Goal: Information Seeking & Learning: Learn about a topic

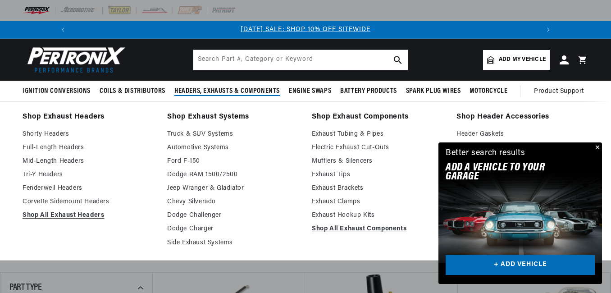
click at [227, 89] on span "Headers, Exhausts & Components" at bounding box center [226, 91] width 105 height 9
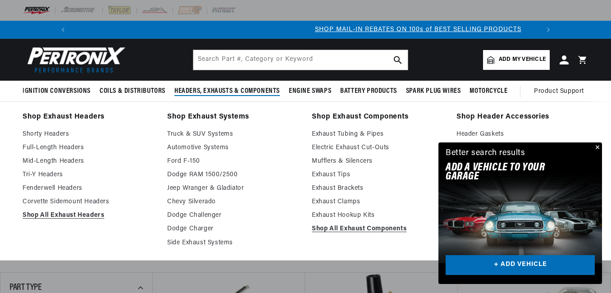
scroll to position [0, 482]
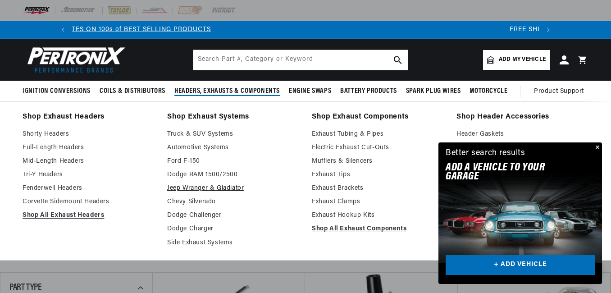
click at [183, 186] on link "Jeep Wranger & Gladiator" at bounding box center [233, 188] width 132 height 11
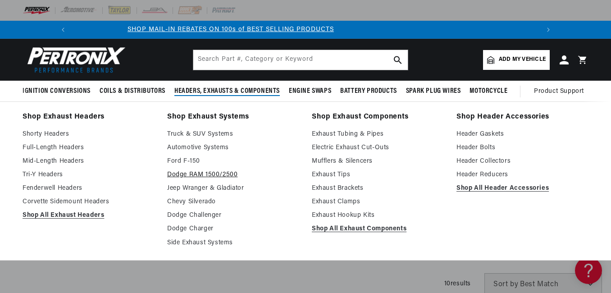
scroll to position [0, 963]
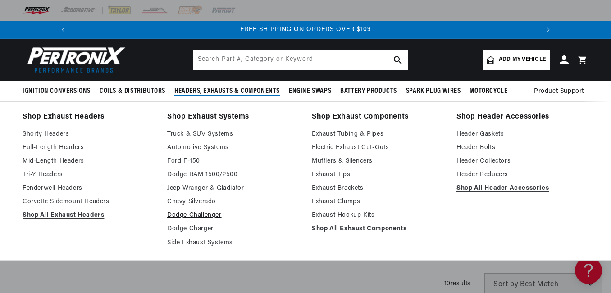
click at [185, 214] on link "Dodge Challenger" at bounding box center [233, 215] width 132 height 11
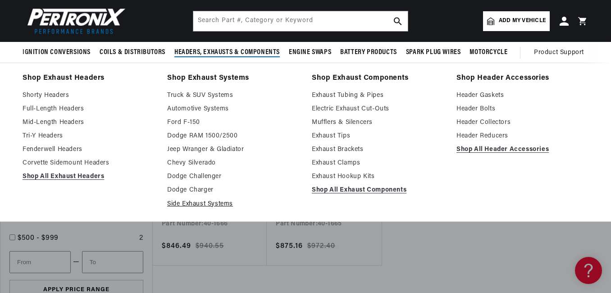
click at [183, 204] on link "Side Exhaust Systems" at bounding box center [233, 204] width 132 height 11
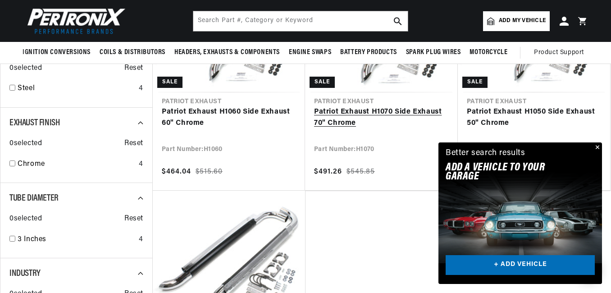
scroll to position [270, 0]
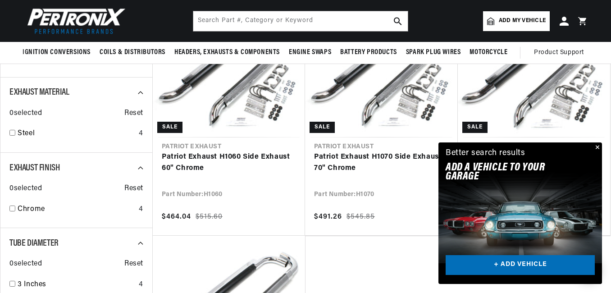
click at [526, 151] on link "Patriot Exhaust H1050 Side Exhaust 50" Chrome" at bounding box center [534, 162] width 134 height 23
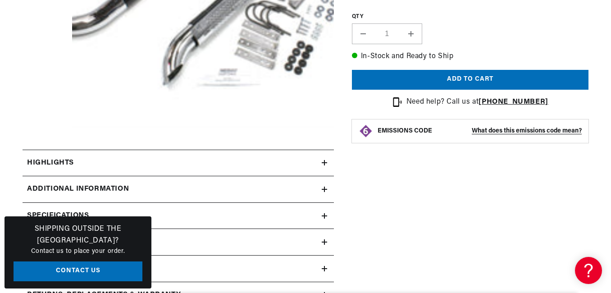
scroll to position [315, 0]
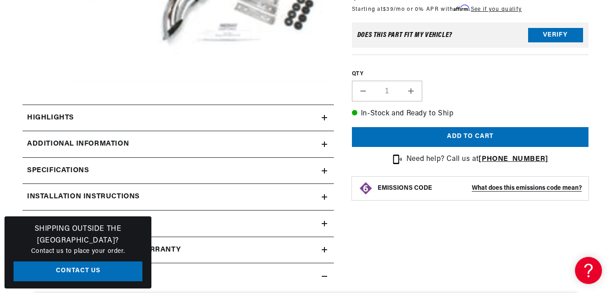
click at [322, 118] on icon at bounding box center [324, 118] width 5 height 0
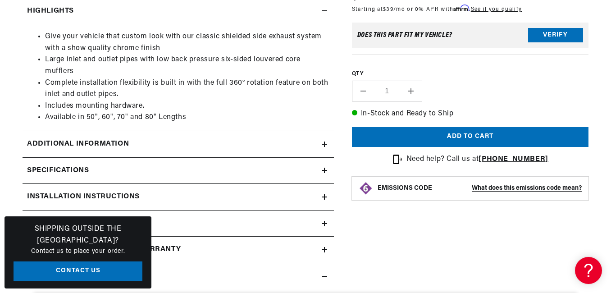
scroll to position [451, 0]
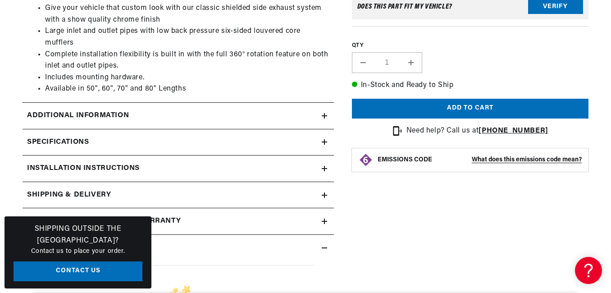
click at [322, 118] on icon at bounding box center [324, 115] width 5 height 5
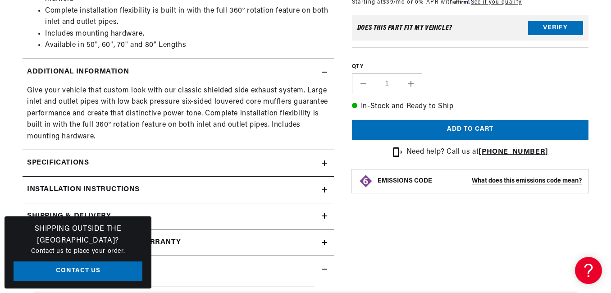
scroll to position [541, 0]
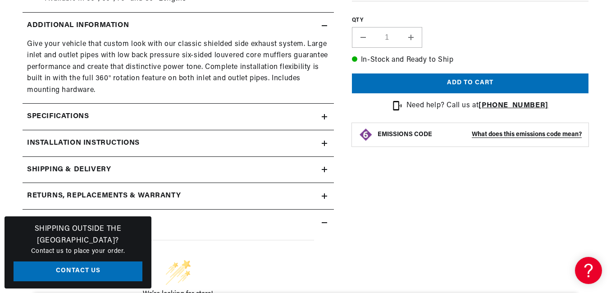
click at [324, 115] on icon at bounding box center [324, 116] width 0 height 5
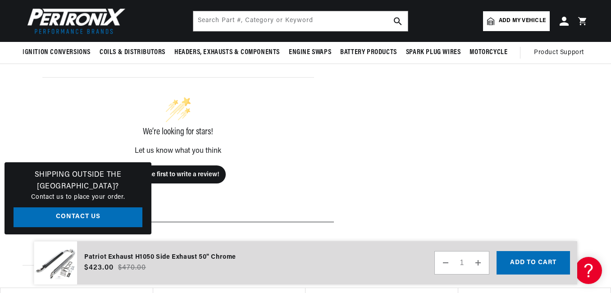
scroll to position [946, 0]
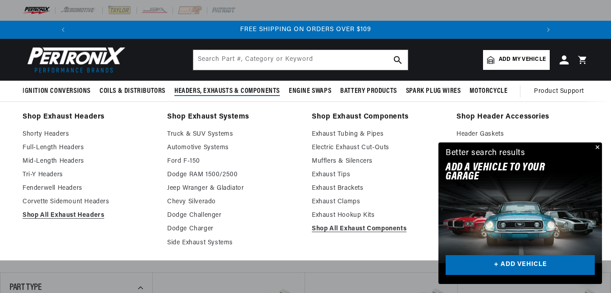
scroll to position [0, 963]
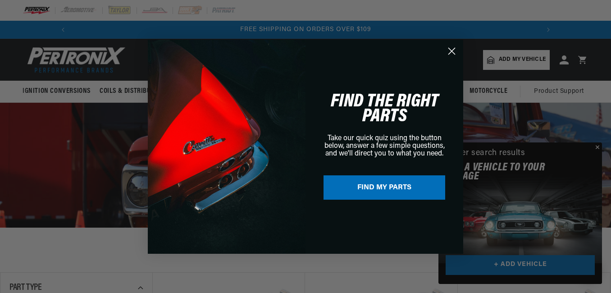
click at [596, 146] on div "Close dialog FIND THE RIGHT PARTS Take our quick quiz using the button below, a…" at bounding box center [305, 146] width 611 height 293
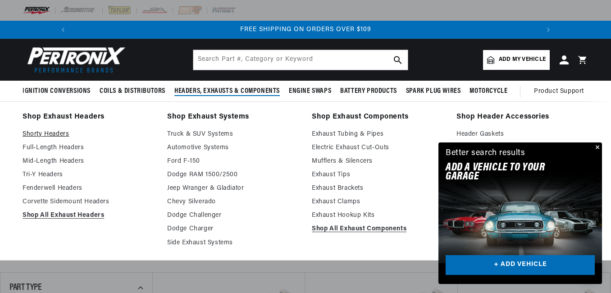
scroll to position [0, 0]
click at [60, 134] on link "Shorty Headers" at bounding box center [89, 134] width 132 height 11
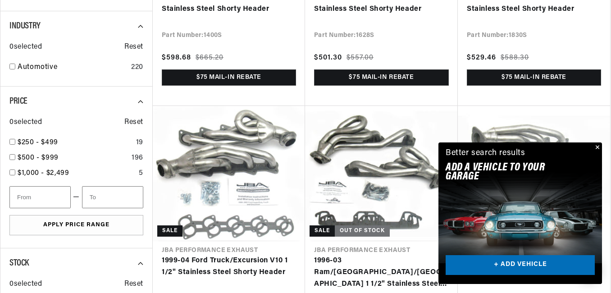
scroll to position [0, 482]
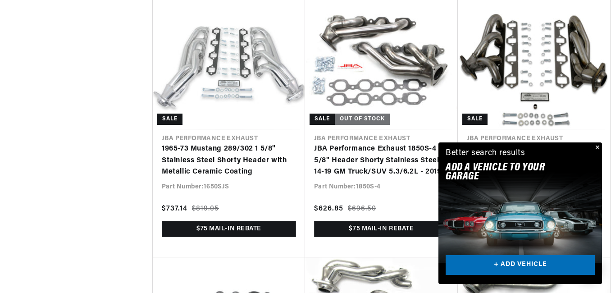
click at [596, 147] on button "Close" at bounding box center [596, 147] width 11 height 11
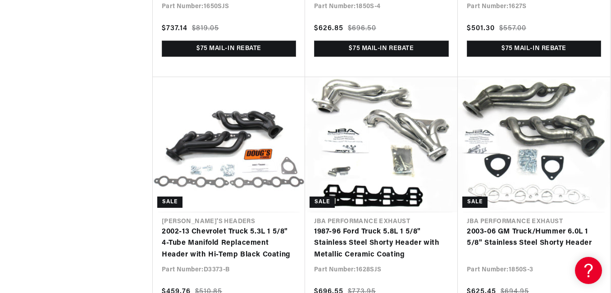
scroll to position [0, 395]
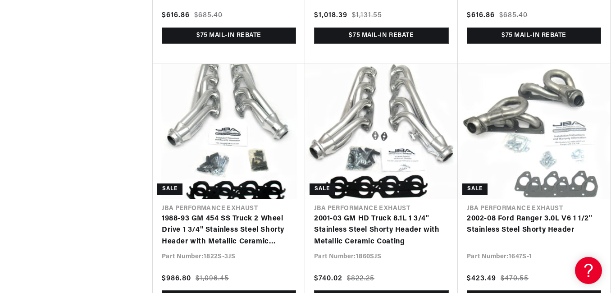
scroll to position [4243, 0]
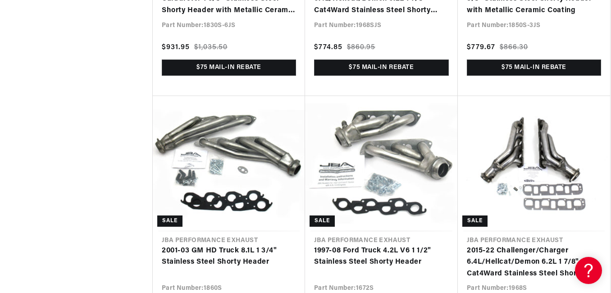
scroll to position [6321, 0]
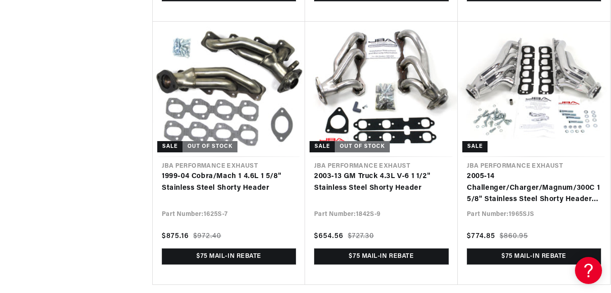
scroll to position [7436, 0]
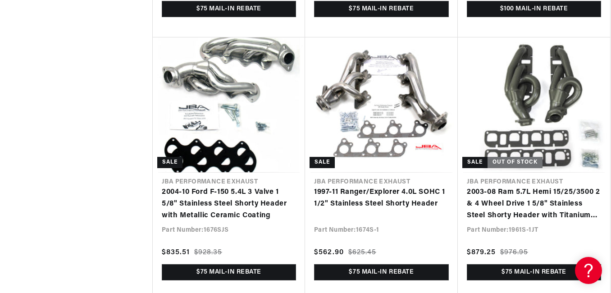
scroll to position [8593, 0]
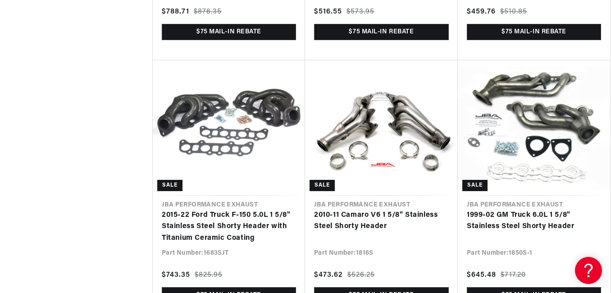
scroll to position [9509, 0]
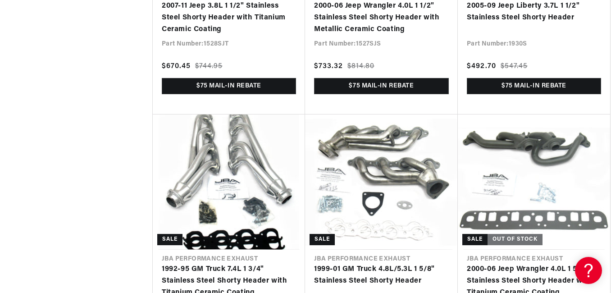
scroll to position [10680, 0]
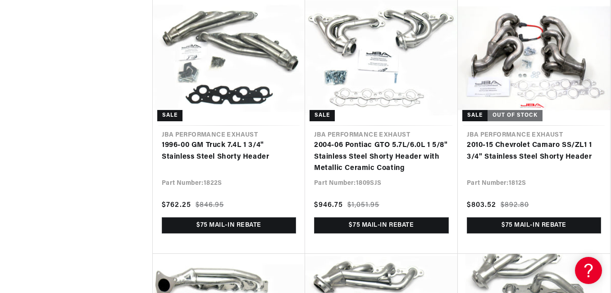
scroll to position [11627, 0]
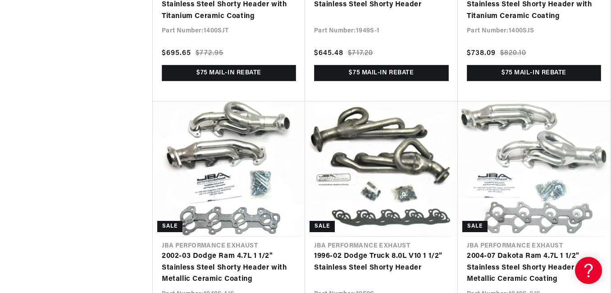
scroll to position [12661, 0]
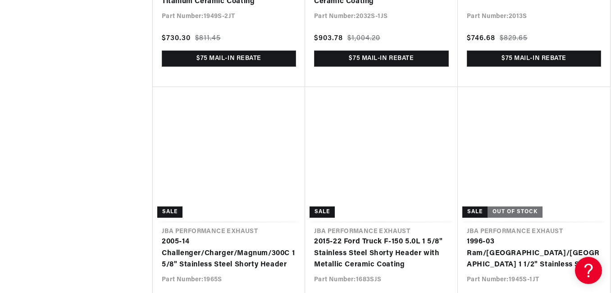
scroll to position [13249, 0]
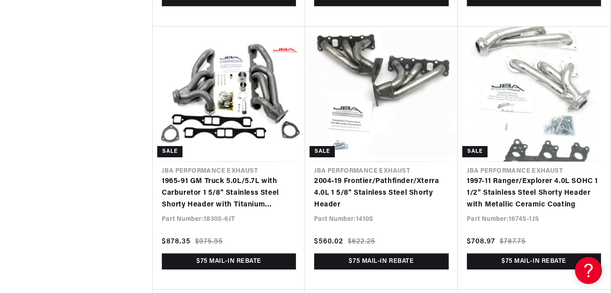
scroll to position [14375, 0]
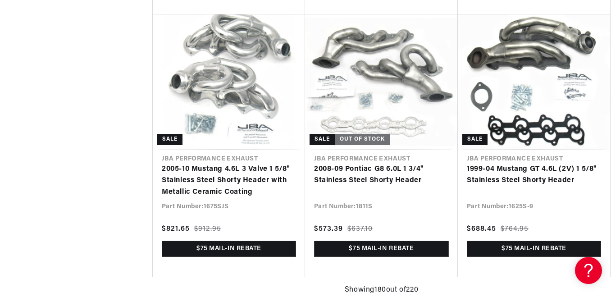
scroll to position [0, 963]
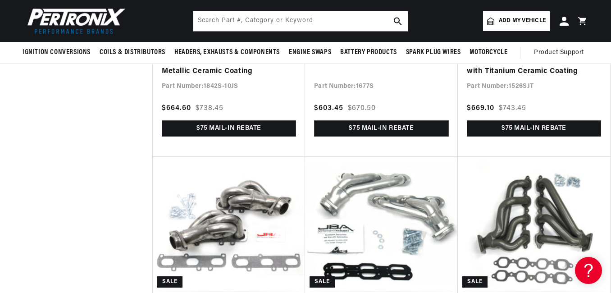
scroll to position [15187, 0]
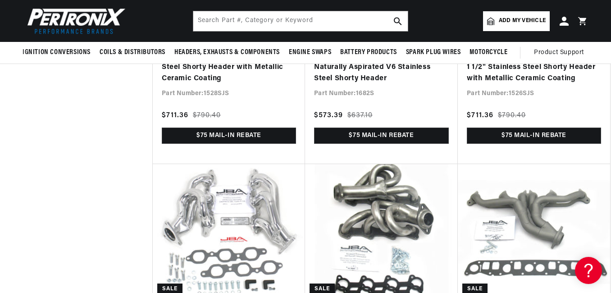
click at [512, 26] on link "Add my vehicle" at bounding box center [516, 21] width 67 height 20
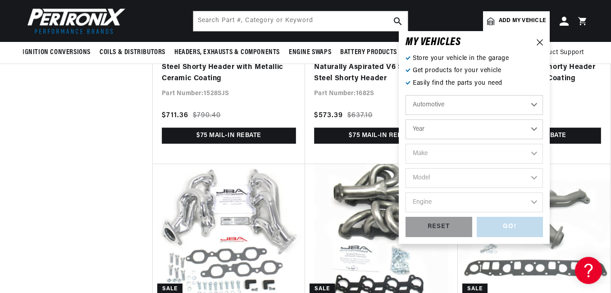
scroll to position [0, 963]
click at [438, 128] on select "Year 2022 2021 2020 2019 2018 2017 2016 2015 2014 2013 2012 2011 2010 2009 2008…" at bounding box center [474, 129] width 137 height 20
select select "2015"
click at [406, 119] on select "Year 2022 2021 2020 2019 2018 2017 2016 2015 2014 2013 2012 2011 2010 2009 2008…" at bounding box center [474, 129] width 137 height 20
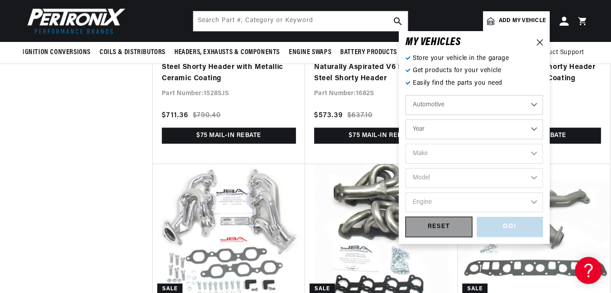
select select "2015"
click at [431, 151] on select "Make Cadillac Chevrolet Chrysler Dodge Ford GMC INFINITI Jeep Nissan Ram Scion …" at bounding box center [474, 154] width 137 height 20
select select "Dodge"
click at [406, 144] on select "Make Cadillac Chevrolet Chrysler Dodge Ford GMC INFINITI Jeep Nissan Ram Scion …" at bounding box center [474, 154] width 137 height 20
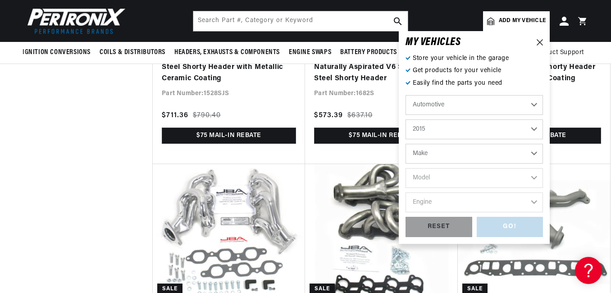
select select "Dodge"
click at [425, 180] on select "Model Challenger Charger Durango" at bounding box center [474, 178] width 137 height 20
select select "Challenger"
click at [406, 168] on select "Model Challenger Charger Durango" at bounding box center [474, 178] width 137 height 20
select select "Challenger"
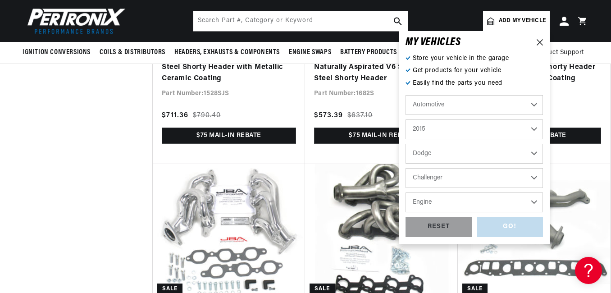
scroll to position [0, 963]
click at [424, 204] on select "Engine 5.7L 6.2L 6.4L" at bounding box center [474, 202] width 137 height 20
select select "5.7L"
click at [406, 192] on select "Engine 5.7L 6.2L 6.4L" at bounding box center [474, 202] width 137 height 20
select select "5.7L"
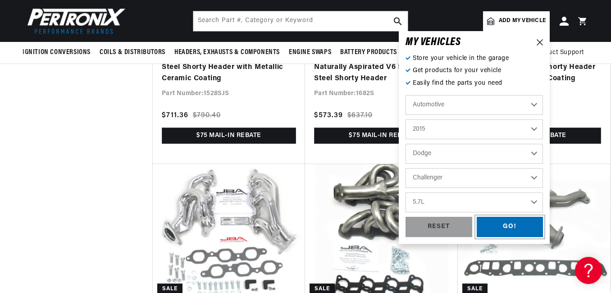
click at [503, 220] on div "GO!" at bounding box center [510, 227] width 67 height 20
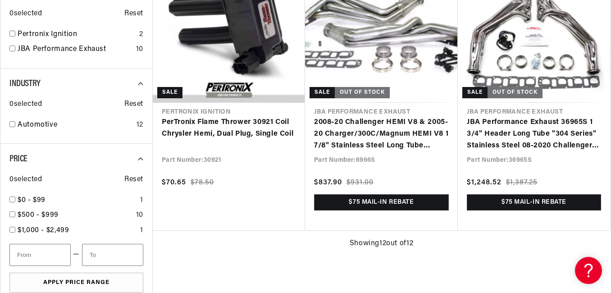
scroll to position [0, 482]
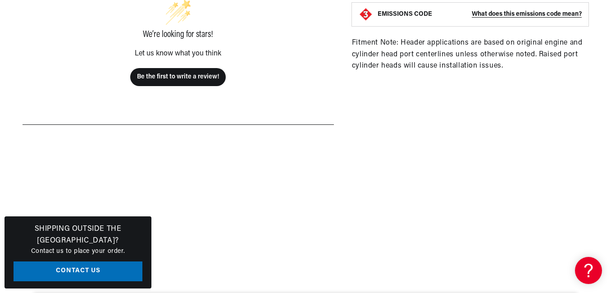
scroll to position [631, 0]
